Goal: Task Accomplishment & Management: Manage account settings

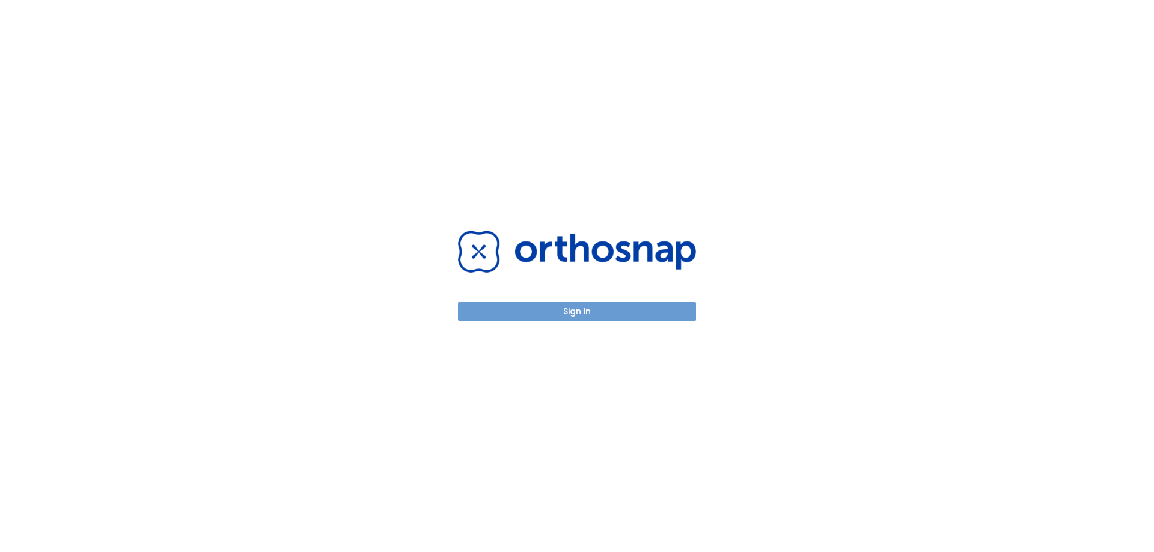
click at [605, 312] on button "Sign in" at bounding box center [577, 312] width 238 height 20
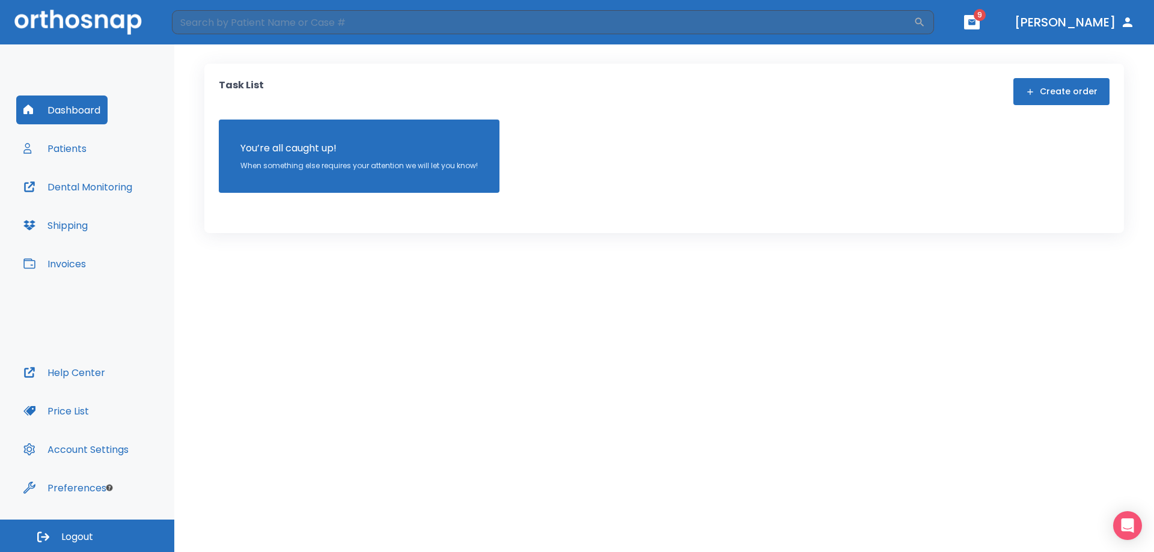
click at [63, 267] on button "Invoices" at bounding box center [54, 263] width 77 height 29
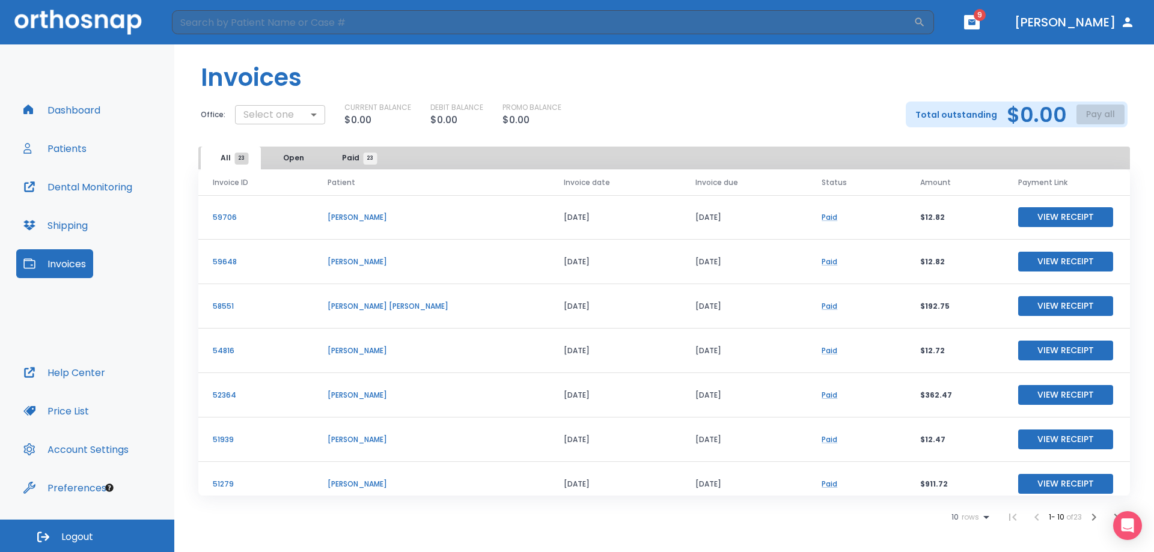
click at [313, 114] on body "​ 9 Dr. Beecroft Dashboard Patients Dental Monitoring Shipping Invoices Help Ce…" at bounding box center [577, 276] width 1154 height 552
click at [295, 161] on li "Zachary Beecroft DDS" at bounding box center [277, 164] width 121 height 22
type input "2550"
click at [662, 128] on div "Invoices Office: Zachary Beecroft DDS 2550 ​ CURRENT BALANCE $0.00 DEBIT BALANC…" at bounding box center [663, 95] width 979 height 102
click at [696, 132] on div "Invoices Office: Zachary Beecroft DDS 2550 ​ CURRENT BALANCE $0.00 DEBIT BALANC…" at bounding box center [663, 95] width 979 height 102
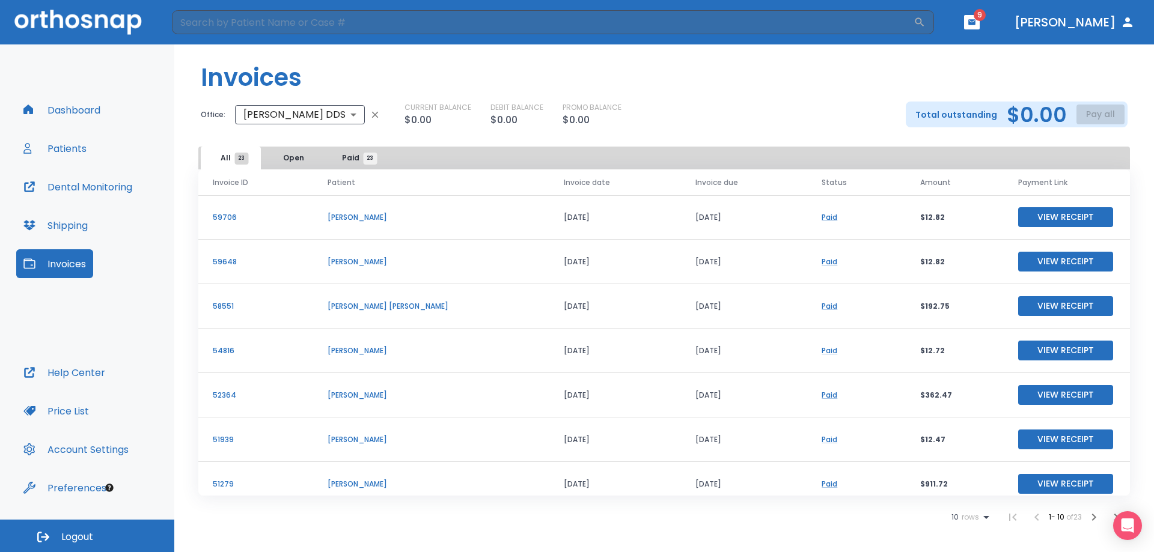
click at [681, 131] on div "Invoices Office: Zachary Beecroft DDS 2550 ​ CURRENT BALANCE $0.00 DEBIT BALANC…" at bounding box center [663, 95] width 979 height 102
click at [821, 218] on link "Paid" at bounding box center [829, 217] width 16 height 10
click at [821, 261] on link "Paid" at bounding box center [829, 262] width 16 height 10
click at [1127, 26] on icon "button" at bounding box center [1127, 22] width 10 height 10
click at [1079, 25] on button "Dr. Beecroft" at bounding box center [1074, 22] width 130 height 22
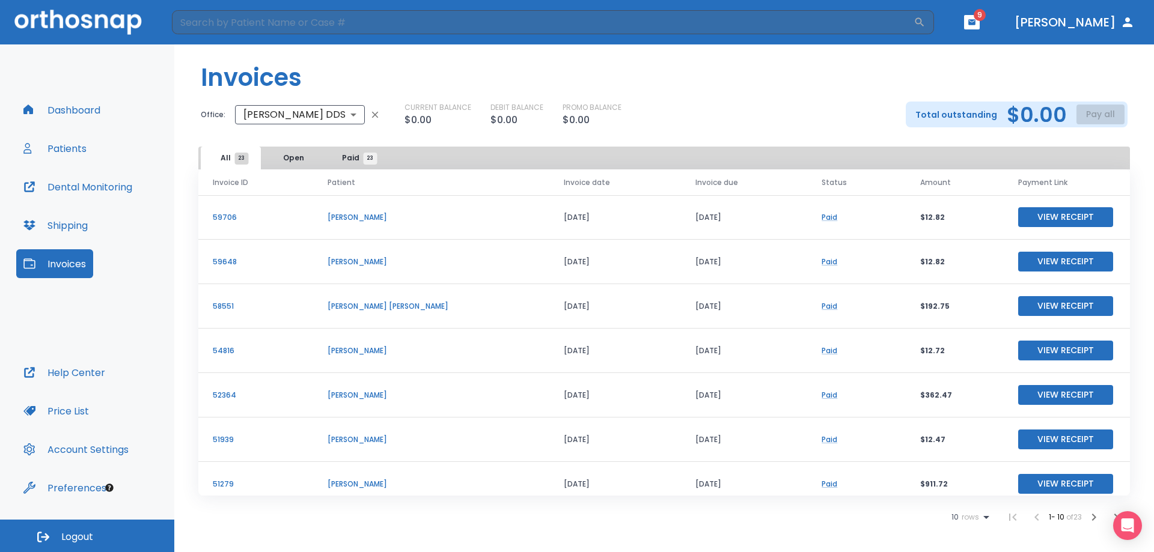
click at [1079, 22] on button "Dr. Beecroft" at bounding box center [1074, 22] width 130 height 22
click at [80, 541] on span "Logout" at bounding box center [77, 537] width 32 height 13
